Goal: Navigation & Orientation: Understand site structure

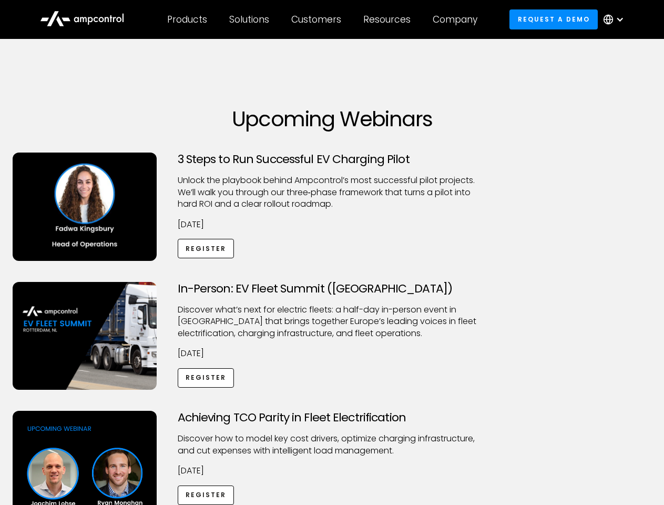
click at [323, 19] on div "Customers" at bounding box center [316, 20] width 50 height 12
click at [187, 19] on div "Products" at bounding box center [187, 20] width 40 height 12
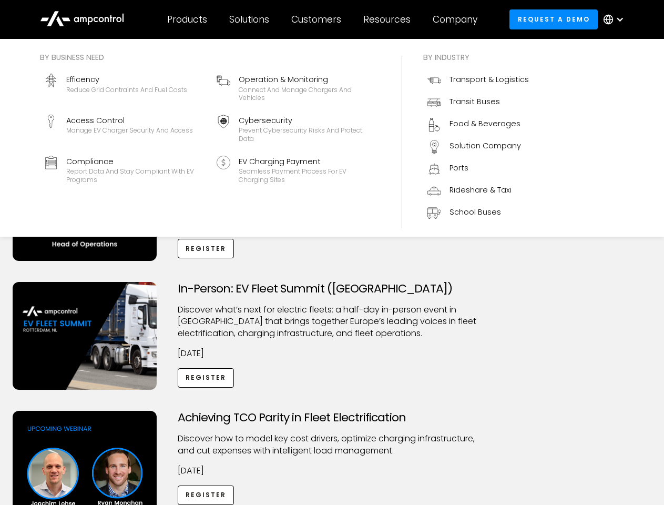
click at [250, 19] on div "Solutions" at bounding box center [249, 20] width 40 height 12
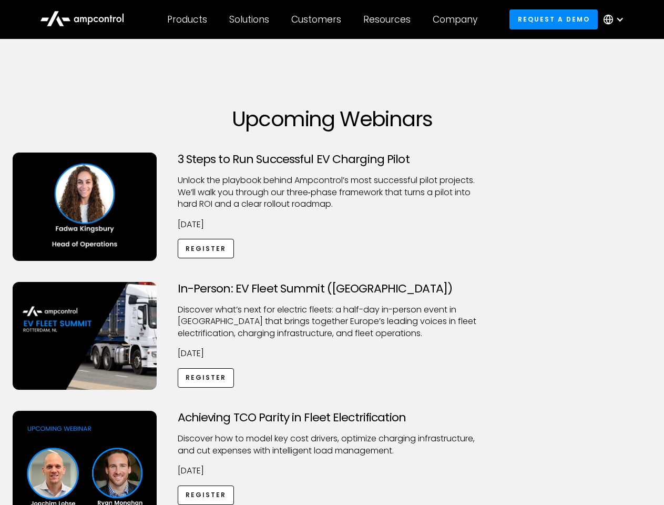
click at [318, 19] on div "Customers" at bounding box center [316, 20] width 50 height 12
click at [389, 19] on div "Resources" at bounding box center [386, 20] width 47 height 12
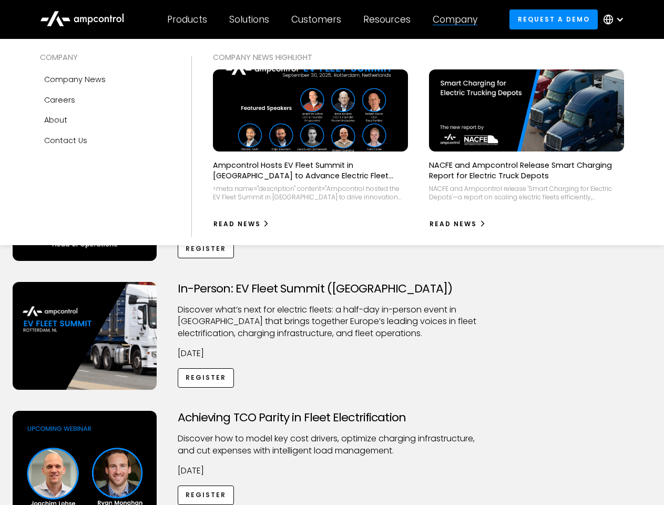
click at [459, 19] on div "Company" at bounding box center [455, 20] width 45 height 12
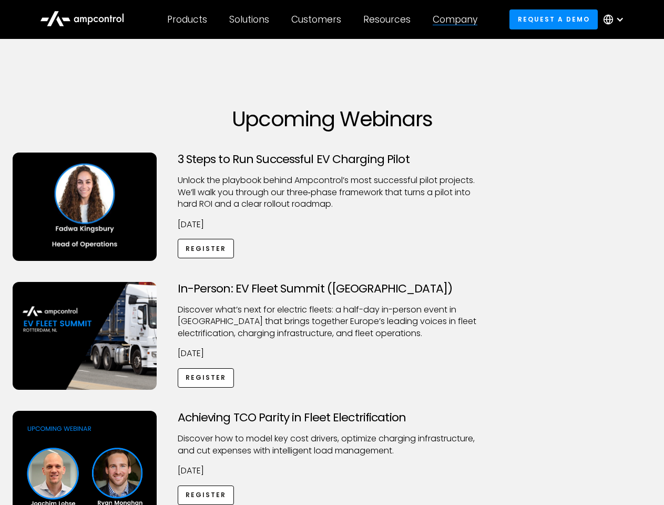
click at [616, 19] on div at bounding box center [620, 19] width 8 height 8
